Goal: Complete application form

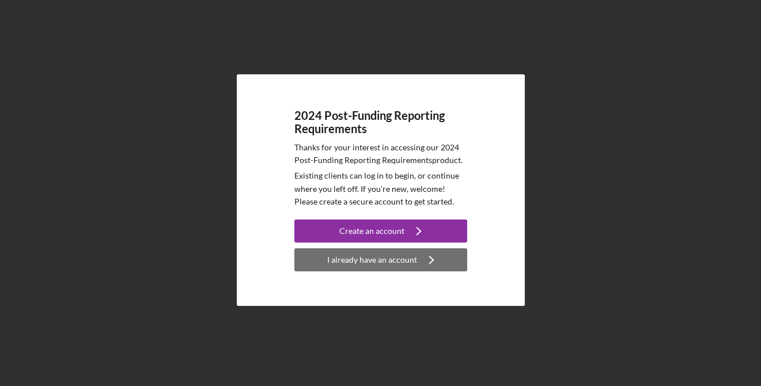
click at [382, 259] on div "I already have an account" at bounding box center [372, 259] width 90 height 23
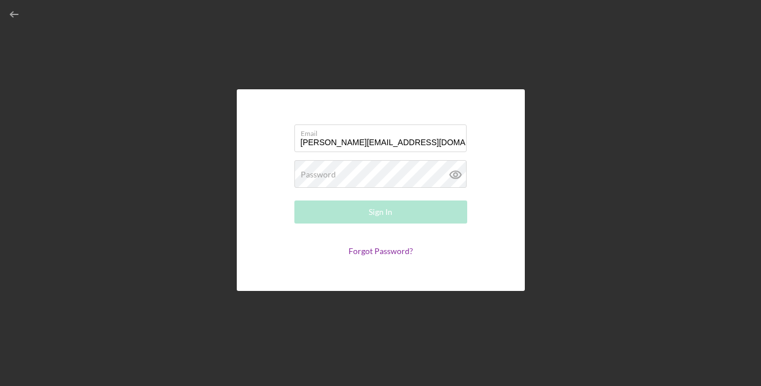
type input "[PERSON_NAME][EMAIL_ADDRESS][DOMAIN_NAME]"
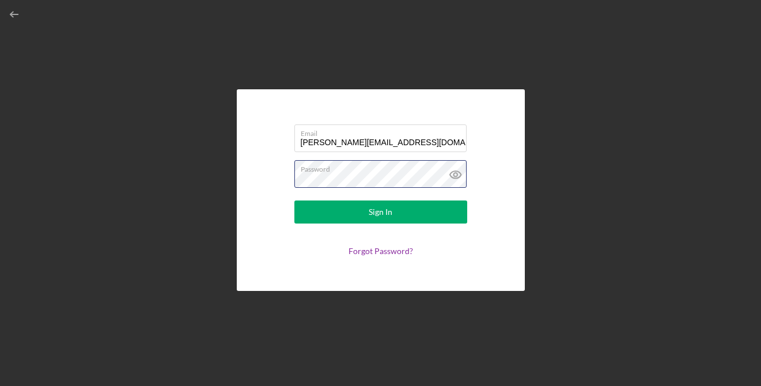
click at [294, 200] on button "Sign In" at bounding box center [380, 211] width 173 height 23
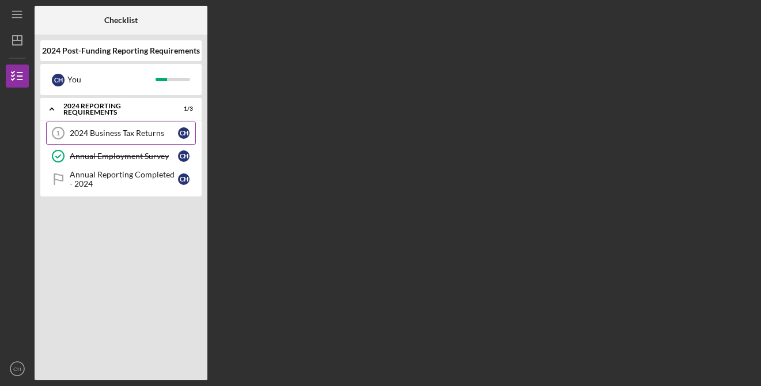
click at [148, 132] on div "2024 Business Tax Returns" at bounding box center [124, 132] width 108 height 9
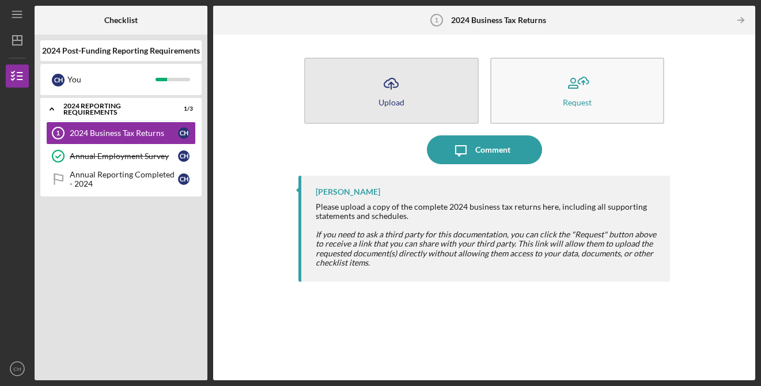
click at [392, 85] on icon "Icon/Upload" at bounding box center [391, 83] width 29 height 29
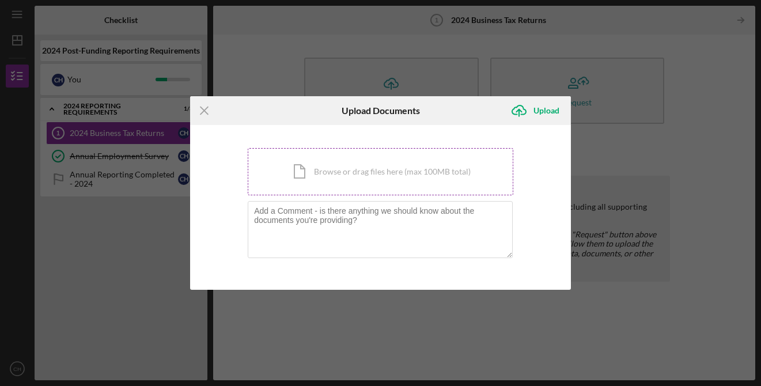
click at [377, 166] on div "Icon/Document Browse or drag files here (max 100MB total) Tap to choose files o…" at bounding box center [381, 171] width 266 height 47
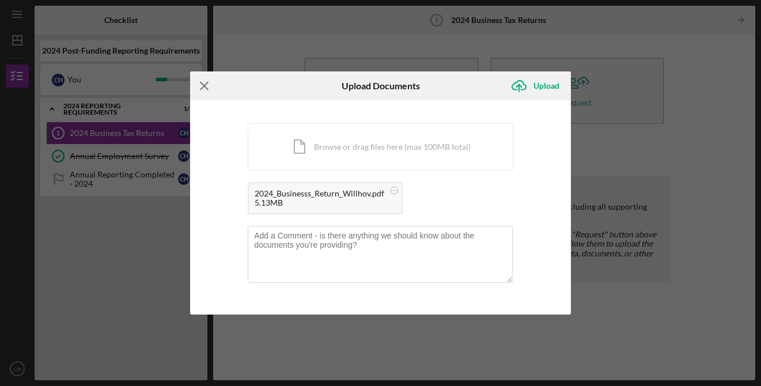
click at [205, 81] on icon "Icon/Menu Close" at bounding box center [204, 85] width 29 height 29
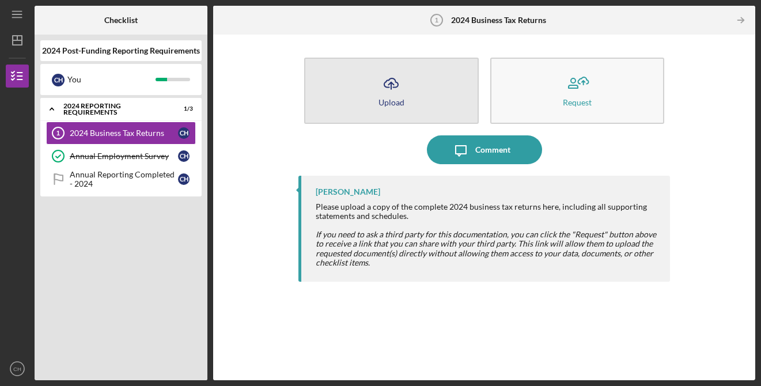
click at [392, 85] on icon "Icon/Upload" at bounding box center [391, 83] width 29 height 29
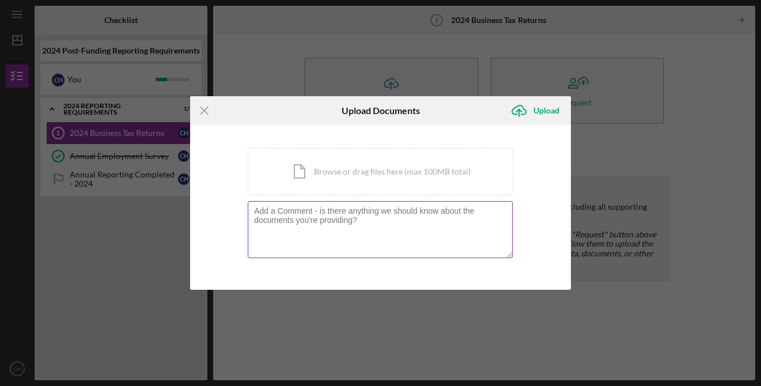
click at [352, 214] on textarea at bounding box center [380, 229] width 265 height 56
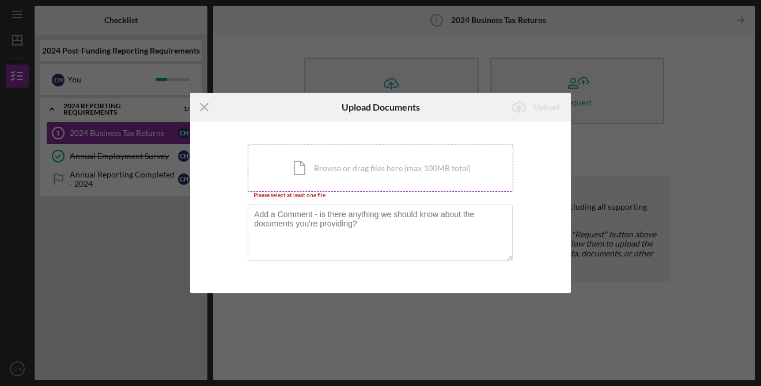
click at [403, 161] on div "Icon/Document Browse or drag files here (max 100MB total) Tap to choose files o…" at bounding box center [381, 168] width 266 height 47
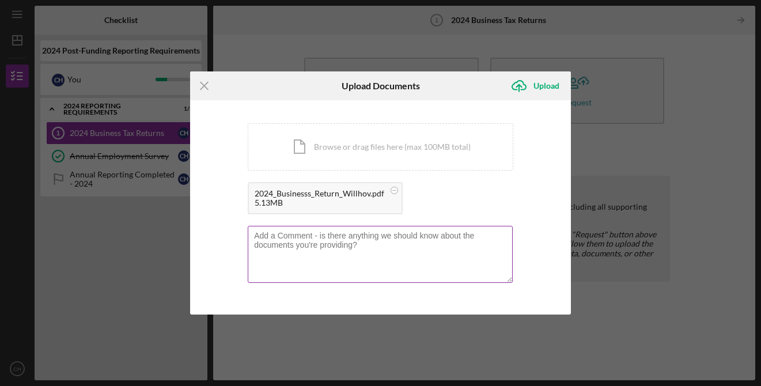
click at [457, 243] on textarea at bounding box center [380, 254] width 265 height 56
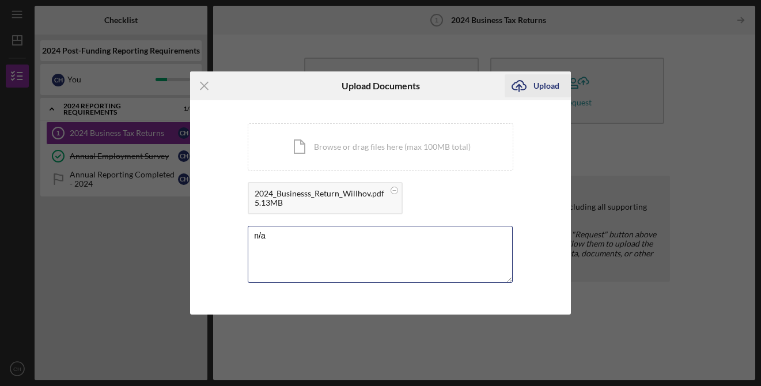
type textarea "n/a"
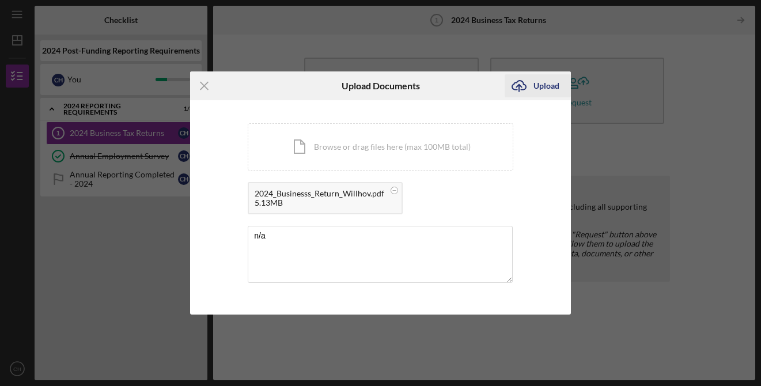
click at [547, 88] on div "Upload" at bounding box center [546, 85] width 26 height 23
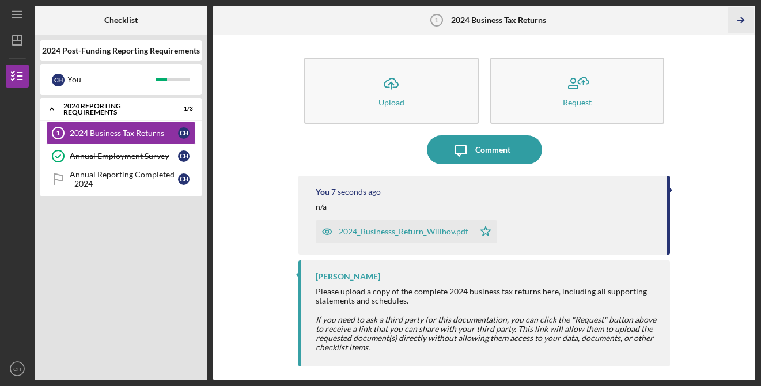
click at [737, 22] on icon "Icon/Table Pagination Arrow" at bounding box center [741, 20] width 26 height 26
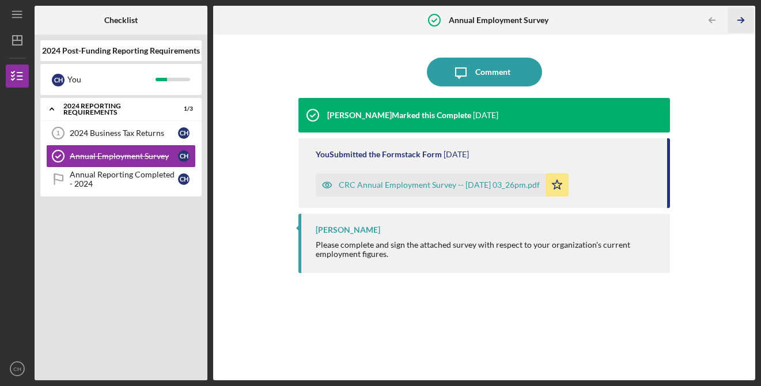
click at [741, 28] on icon "Icon/Table Pagination Arrow" at bounding box center [741, 20] width 26 height 26
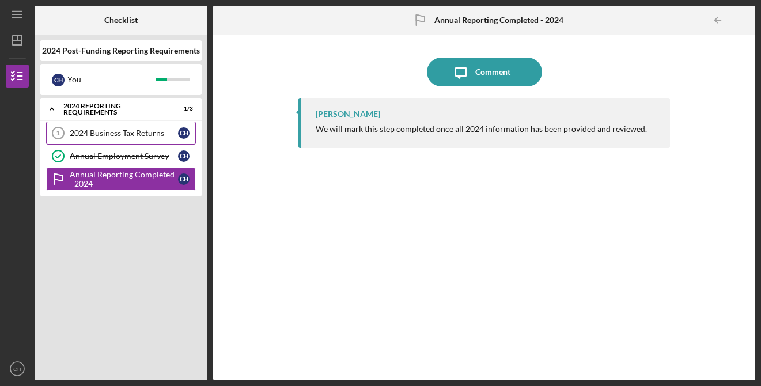
click at [156, 134] on div "2024 Business Tax Returns" at bounding box center [124, 132] width 108 height 9
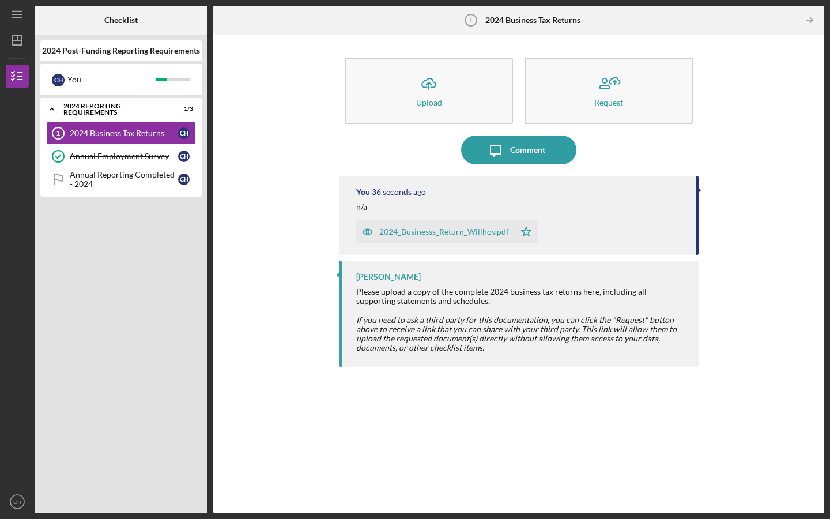
click at [658, 214] on div "2024_Businesss_Return_Willhov.pdf Icon/Star" at bounding box center [520, 228] width 328 height 29
click at [760, 22] on icon "Icon/Table Pagination Arrow" at bounding box center [809, 20] width 26 height 26
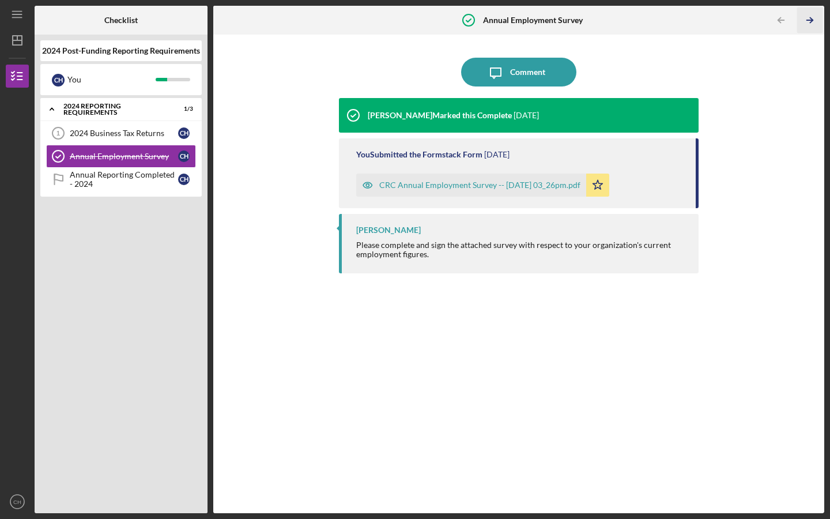
click at [760, 19] on icon "Icon/Table Pagination Arrow" at bounding box center [809, 20] width 26 height 26
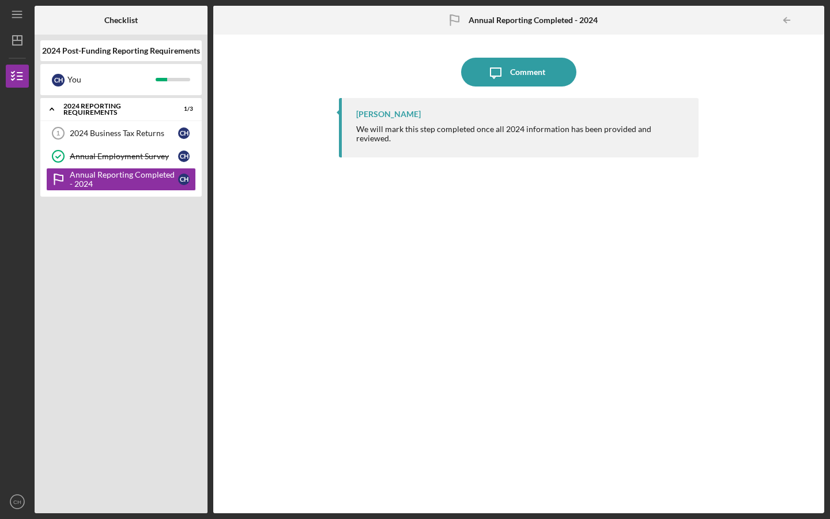
click at [760, 20] on div at bounding box center [812, 20] width 23 height 23
click at [232, 104] on div "Icon/Message Comment [PERSON_NAME] We will mark this step completed once all 20…" at bounding box center [518, 273] width 599 height 467
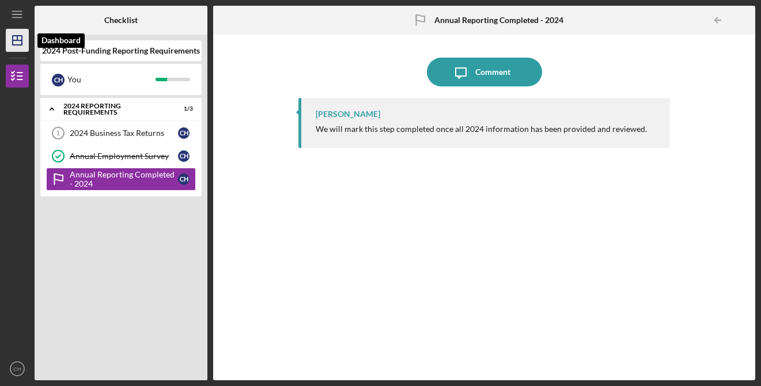
click at [18, 36] on polygon "button" at bounding box center [17, 40] width 9 height 9
